Goal: Information Seeking & Learning: Learn about a topic

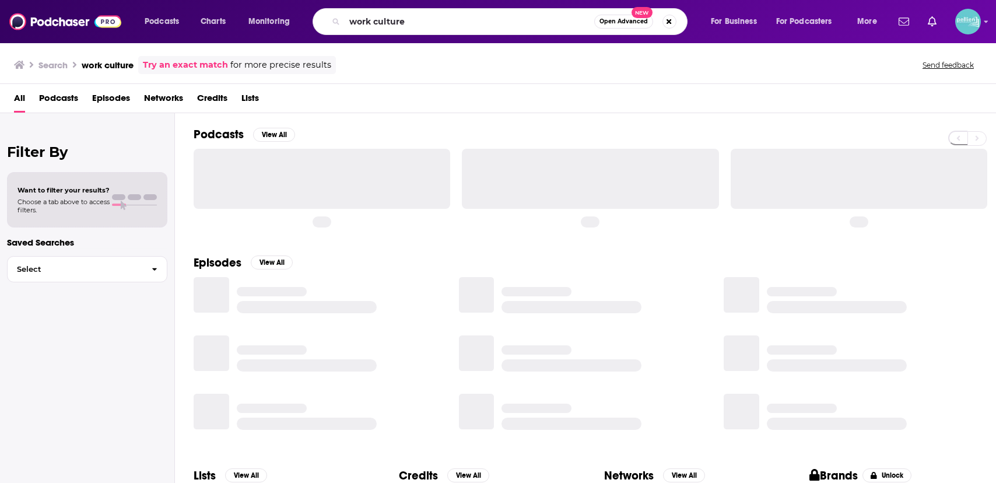
click at [535, 26] on input "work culture" at bounding box center [469, 21] width 249 height 19
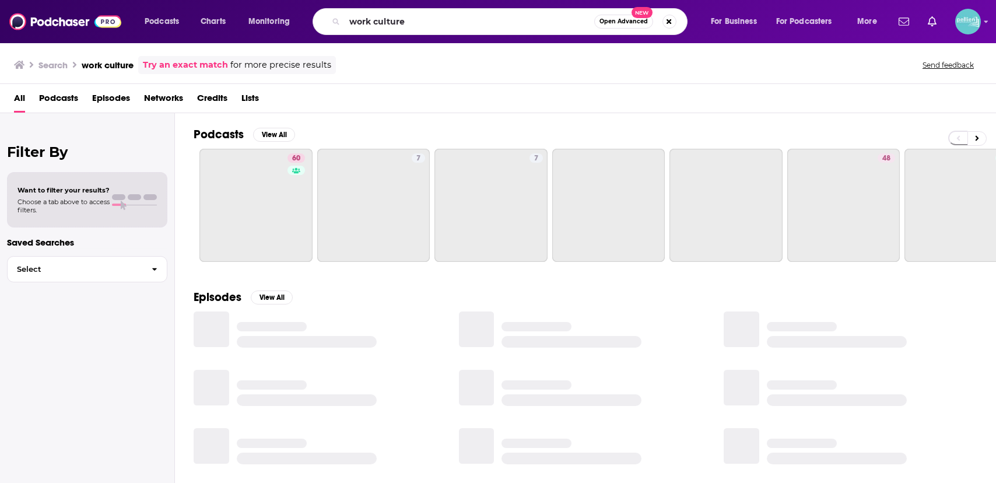
click at [535, 26] on input "work culture" at bounding box center [469, 21] width 249 height 19
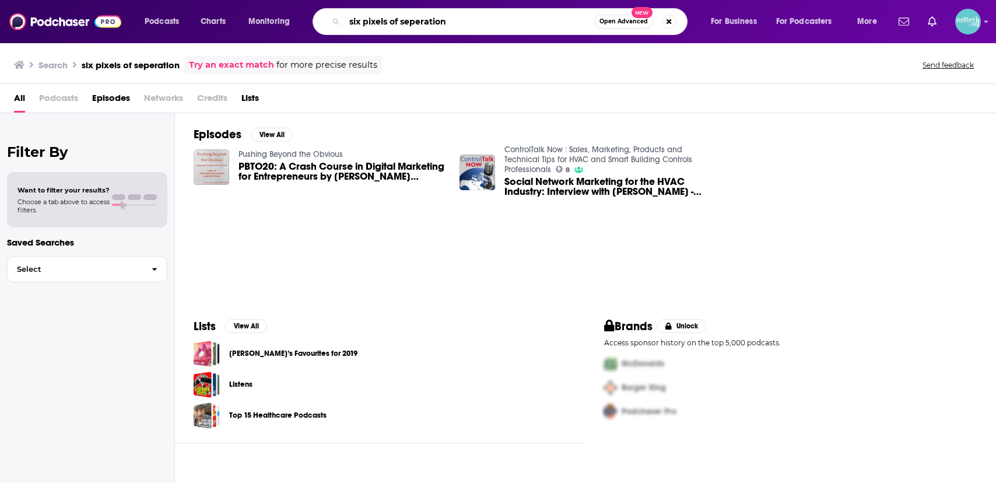
drag, startPoint x: 464, startPoint y: 23, endPoint x: 400, endPoint y: 24, distance: 63.6
click at [400, 24] on input "six pixels of seperation" at bounding box center [469, 21] width 249 height 19
type input "six pixels"
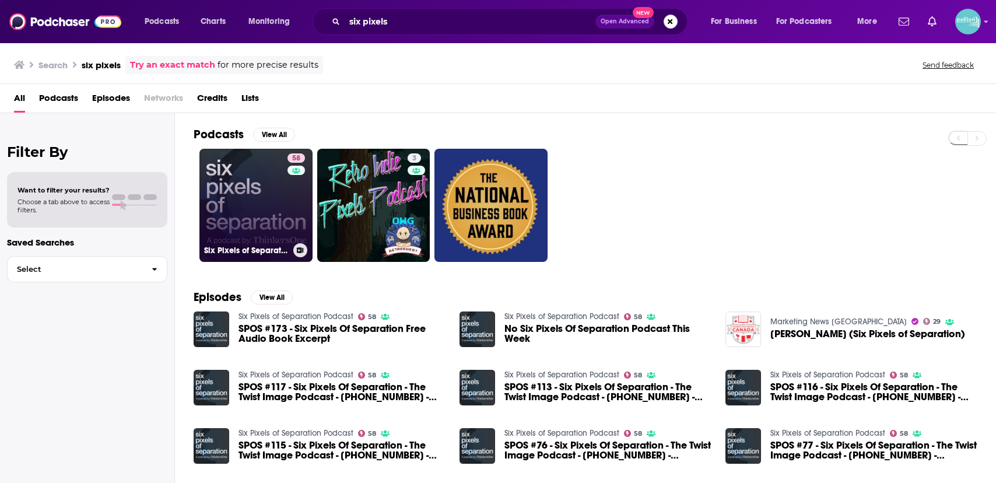
click at [303, 167] on link at bounding box center [295, 170] width 17 height 9
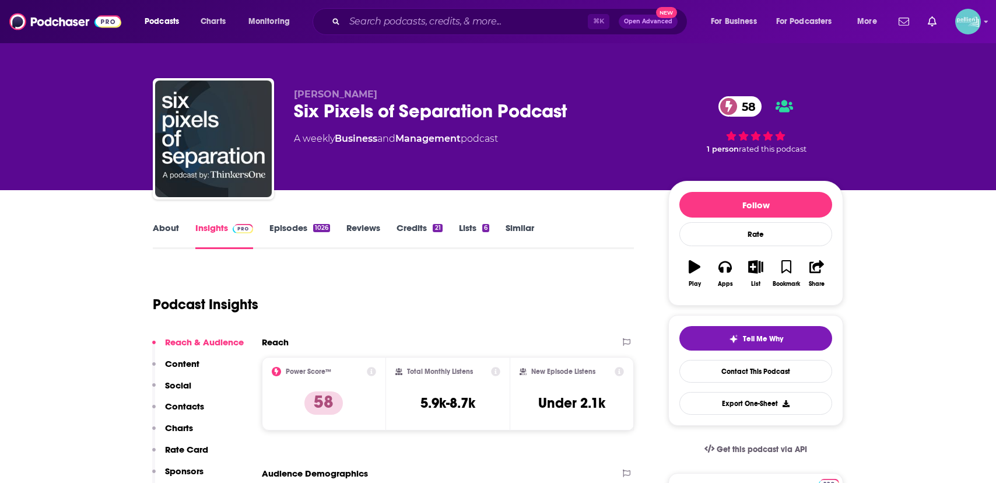
click at [161, 234] on link "About" at bounding box center [166, 235] width 26 height 27
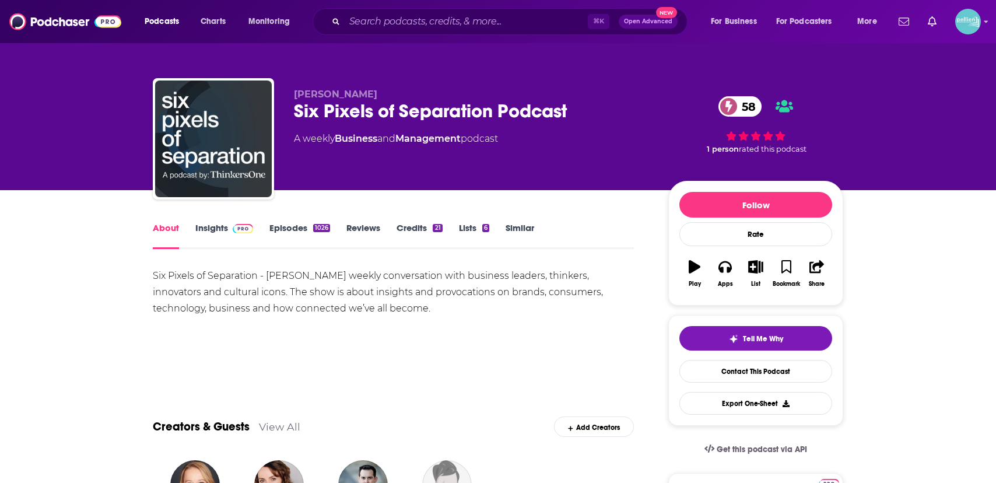
click at [286, 230] on link "Episodes 1026" at bounding box center [299, 235] width 61 height 27
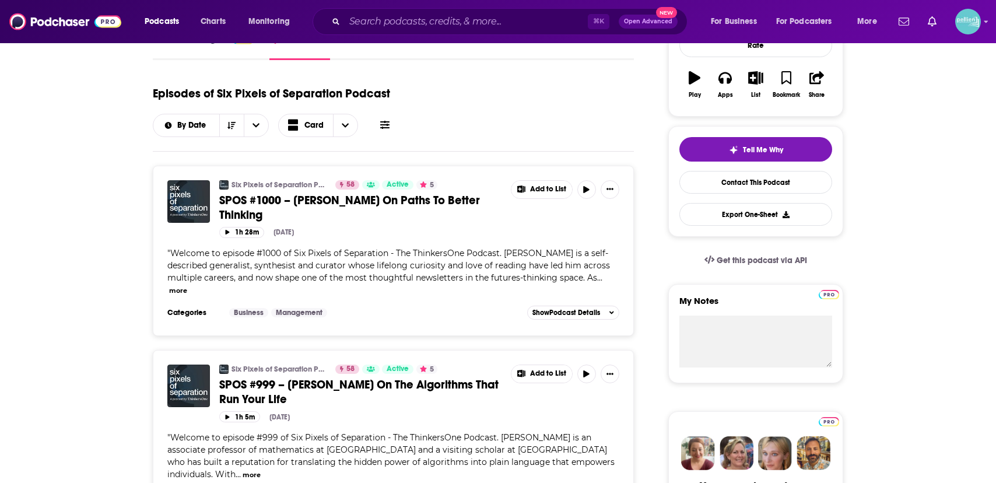
scroll to position [82, 0]
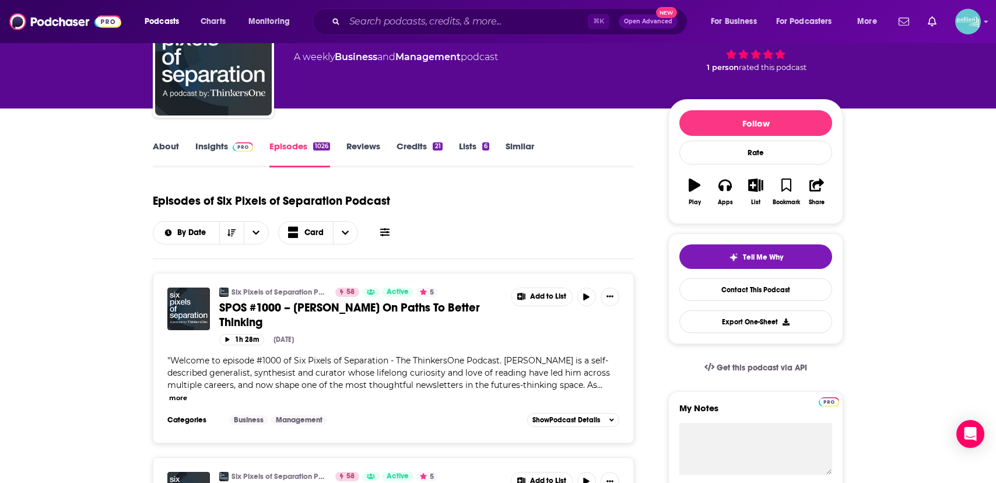
click at [213, 156] on link "Insights" at bounding box center [224, 153] width 58 height 27
